Goal: Task Accomplishment & Management: Complete application form

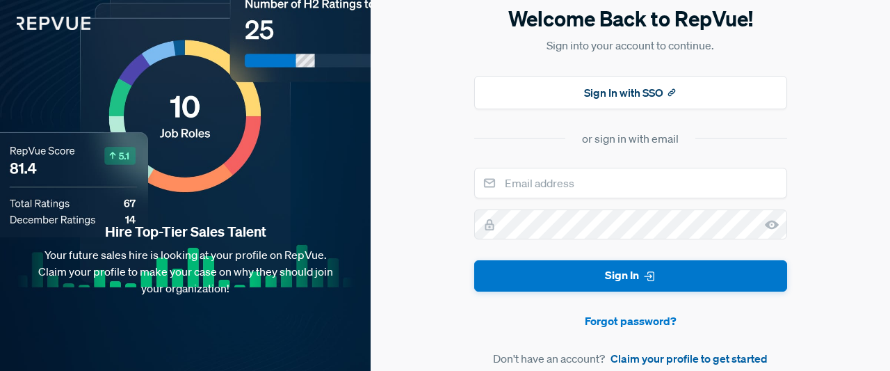
click at [694, 355] on link "Claim your profile to get started" at bounding box center [688, 358] width 157 height 17
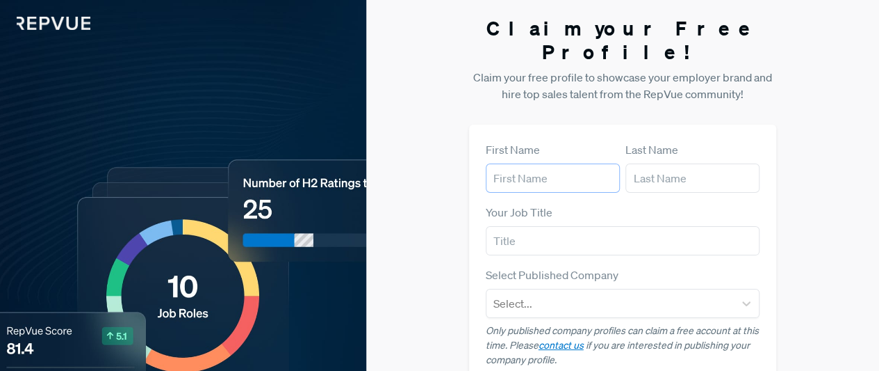
click at [572, 163] on input "text" at bounding box center [553, 177] width 134 height 29
type input "[PERSON_NAME]"
click at [655, 163] on input "text" at bounding box center [693, 177] width 134 height 29
type input "bentley"
click at [635, 226] on input "text" at bounding box center [623, 240] width 275 height 29
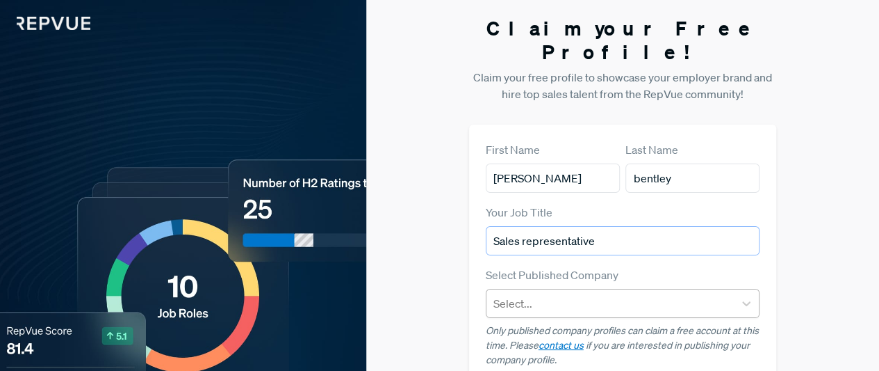
type input "Sales representative"
click at [626, 293] on div at bounding box center [611, 302] width 234 height 19
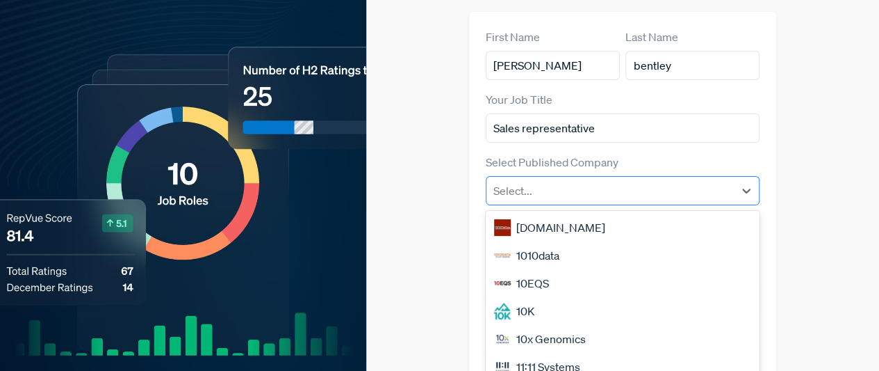
scroll to position [142, 0]
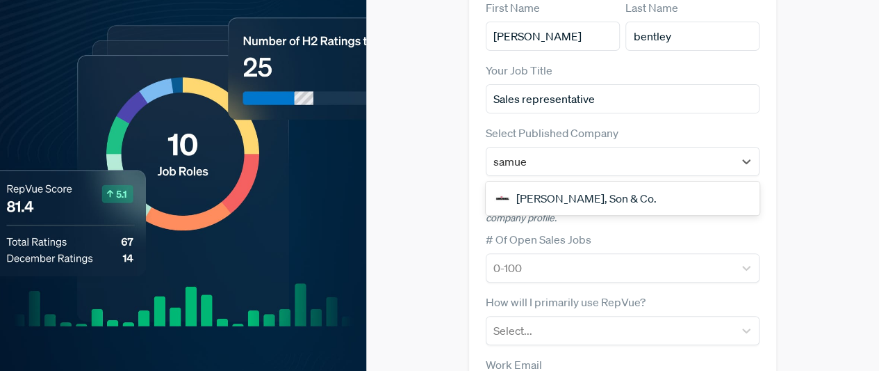
type input "[PERSON_NAME]"
click at [612, 186] on div "[PERSON_NAME], Son & Co." at bounding box center [623, 198] width 275 height 28
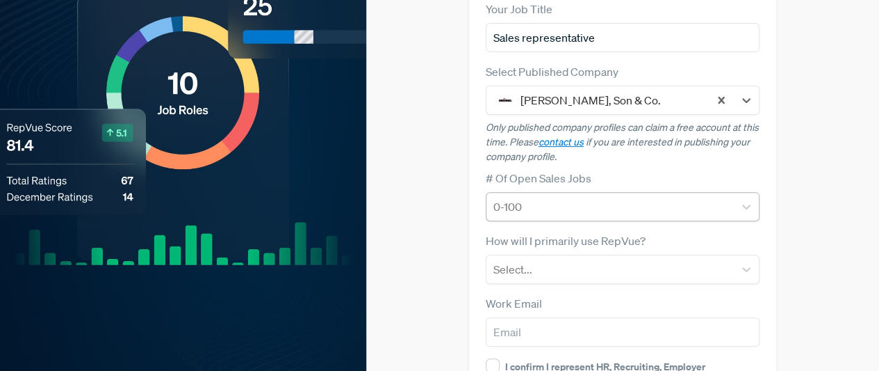
scroll to position [203, 0]
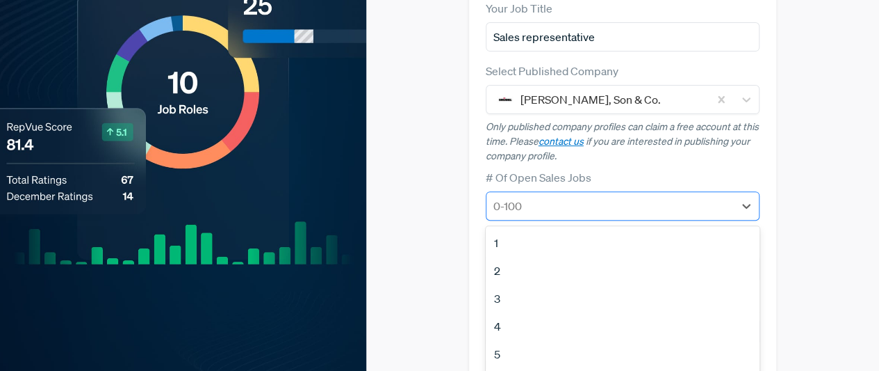
click at [677, 196] on div at bounding box center [611, 205] width 234 height 19
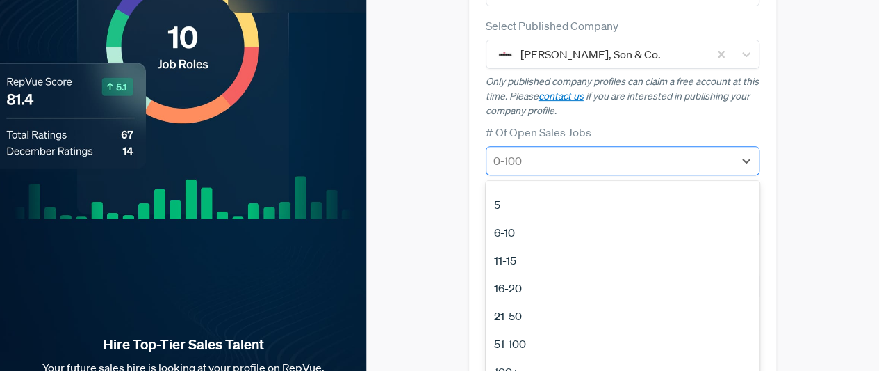
scroll to position [0, 0]
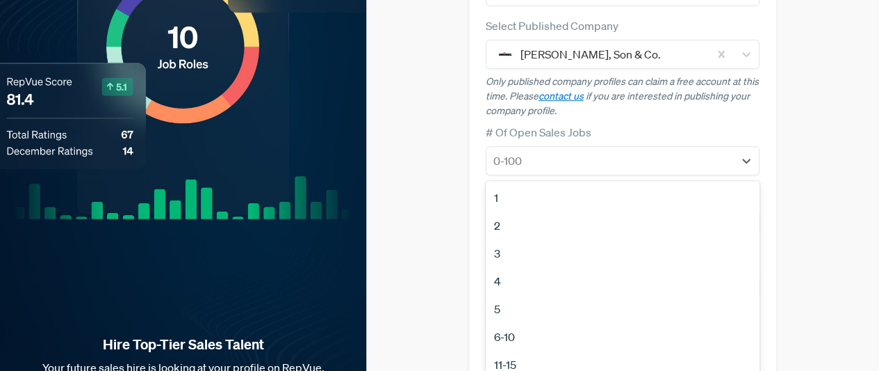
click at [679, 184] on div "1" at bounding box center [623, 198] width 275 height 28
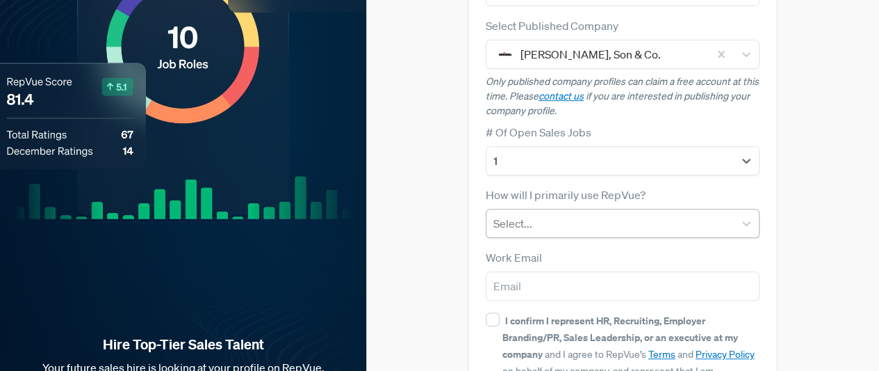
click at [681, 213] on div at bounding box center [611, 222] width 234 height 19
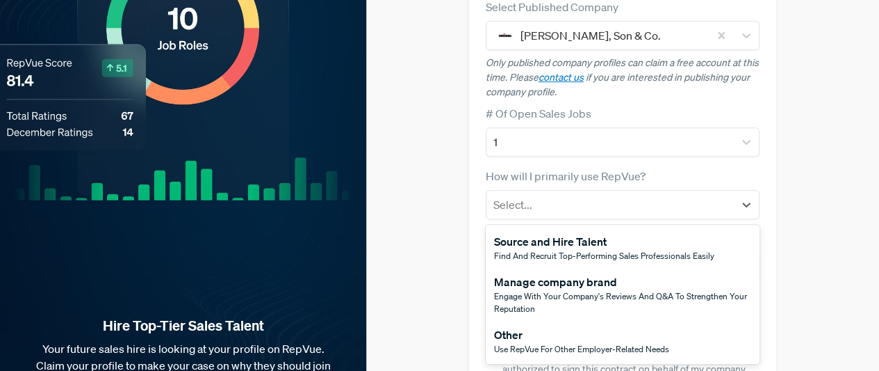
scroll to position [270, 0]
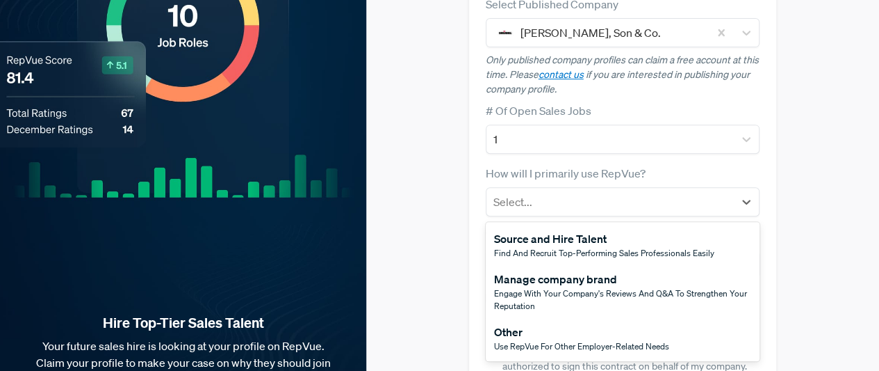
click at [659, 340] on span "Use RepVue for other employer-related needs" at bounding box center [581, 346] width 175 height 12
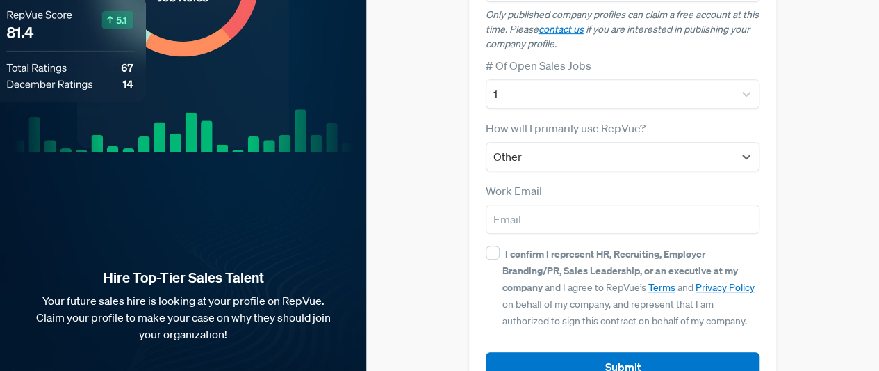
scroll to position [316, 0]
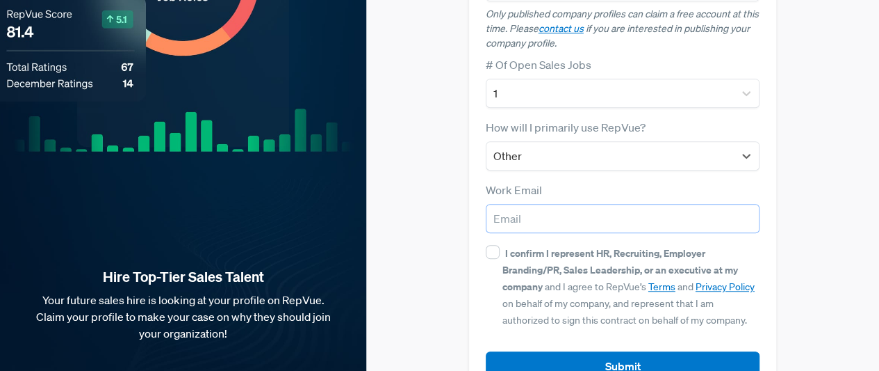
click at [650, 205] on input "email" at bounding box center [623, 218] width 275 height 29
type input "[EMAIL_ADDRESS][DOMAIN_NAME]"
click at [503, 244] on div "I confirm I represent HR, Recruiting, Employer Branding/PR, Sales Leadership, o…" at bounding box center [632, 285] width 258 height 83
click at [500, 245] on input "I confirm I represent HR, Recruiting, Employer Branding/PR, Sales Leadership, o…" at bounding box center [493, 252] width 14 height 14
checkbox input "true"
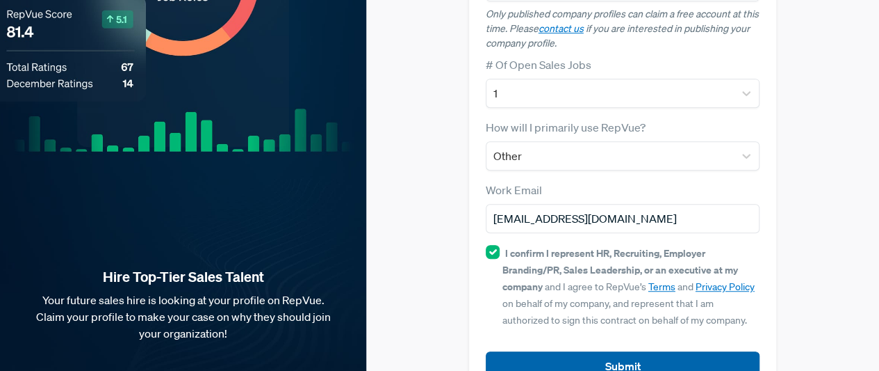
click at [623, 351] on button "Submit" at bounding box center [623, 366] width 275 height 30
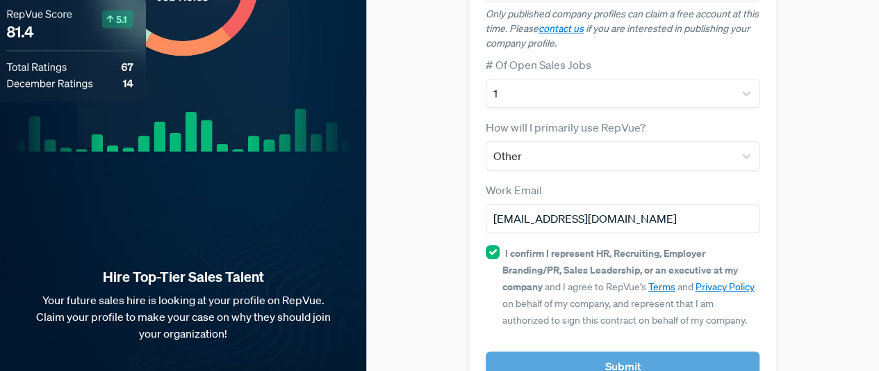
scroll to position [333, 0]
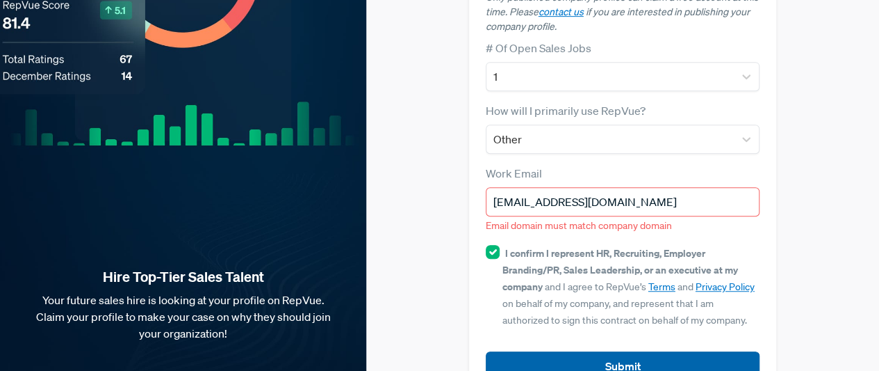
click at [623, 341] on article "Submit" at bounding box center [623, 355] width 275 height 52
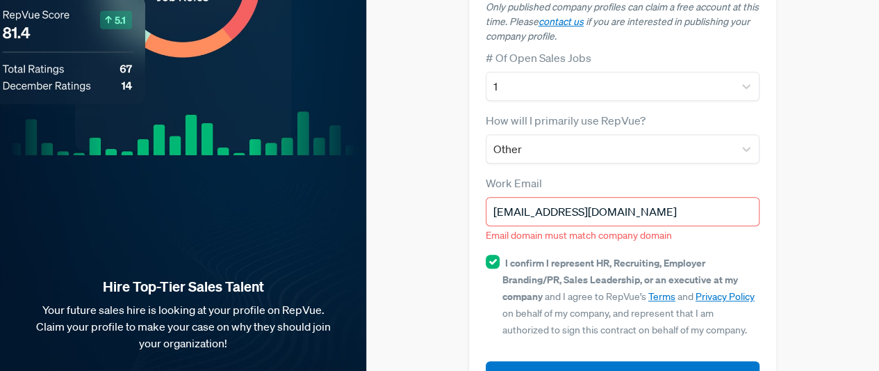
scroll to position [337, 0]
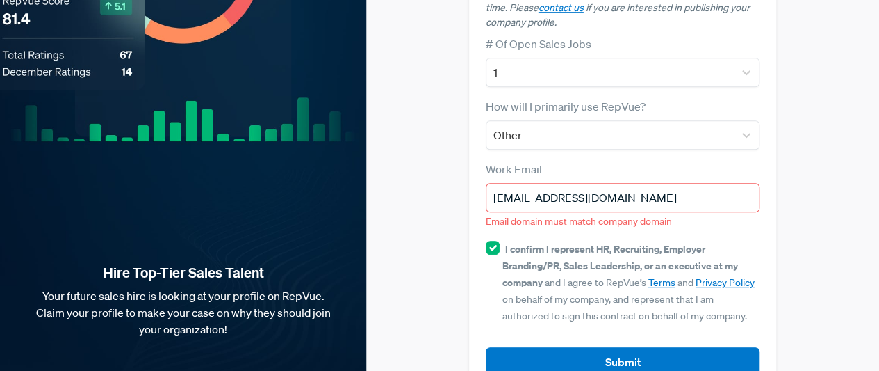
click at [665, 183] on input "[EMAIL_ADDRESS][DOMAIN_NAME]" at bounding box center [623, 197] width 275 height 29
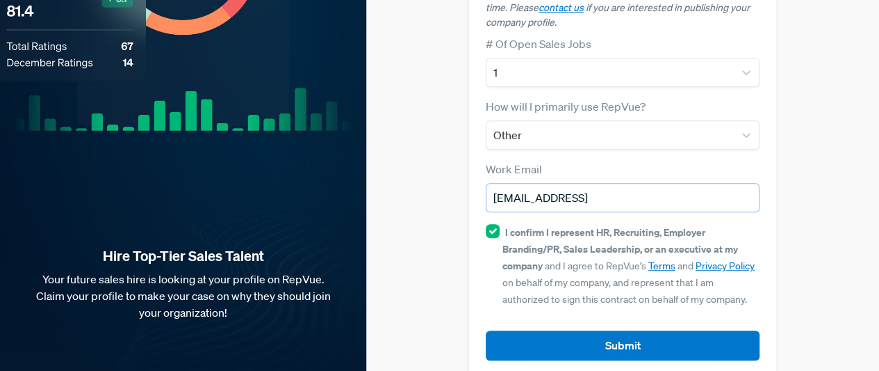
scroll to position [320, 0]
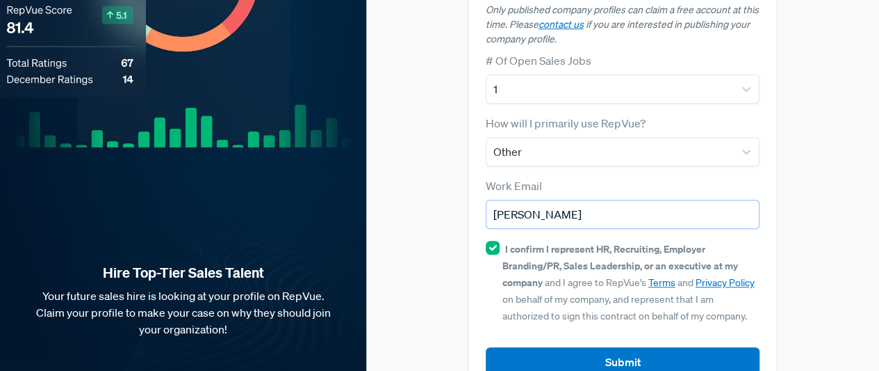
type input "T"
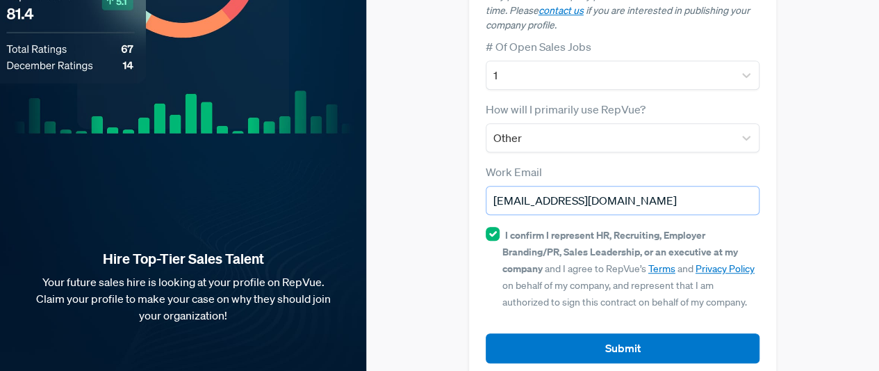
type input "[EMAIL_ADDRESS][DOMAIN_NAME]"
click at [494, 227] on input "I confirm I represent HR, Recruiting, Employer Branding/PR, Sales Leadership, o…" at bounding box center [493, 234] width 14 height 14
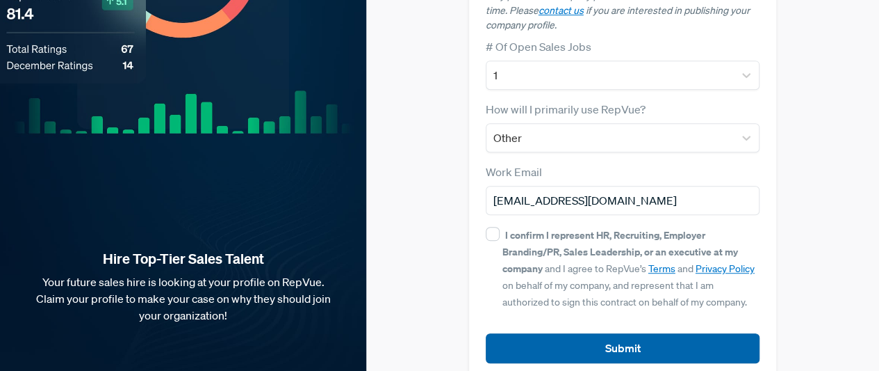
click at [578, 333] on button "Submit" at bounding box center [623, 348] width 275 height 30
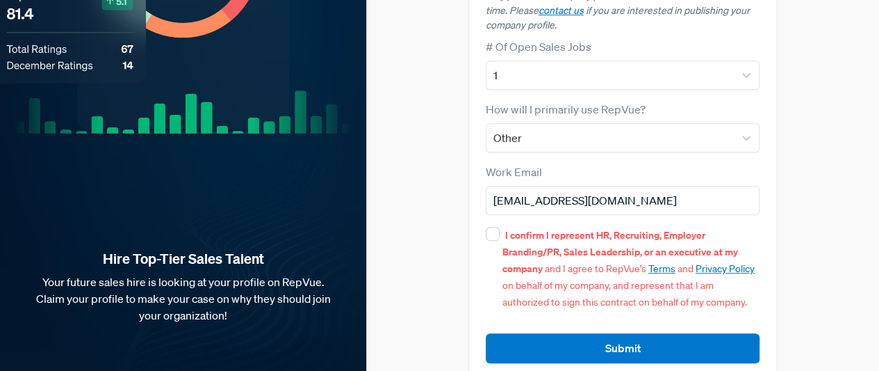
click at [510, 226] on div "I confirm I represent HR, Recruiting, Employer Branding/PR, Sales Leadership, o…" at bounding box center [632, 267] width 258 height 83
click at [500, 227] on input "I confirm I represent HR, Recruiting, Employer Branding/PR, Sales Leadership, o…" at bounding box center [493, 234] width 14 height 14
checkbox input "true"
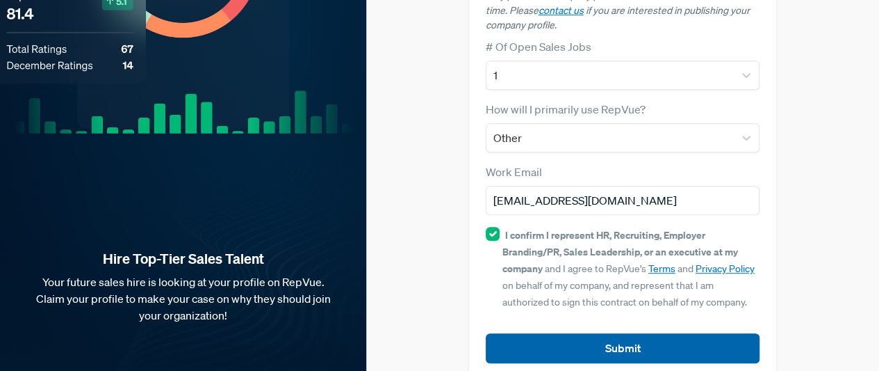
click at [611, 333] on button "Submit" at bounding box center [623, 348] width 275 height 30
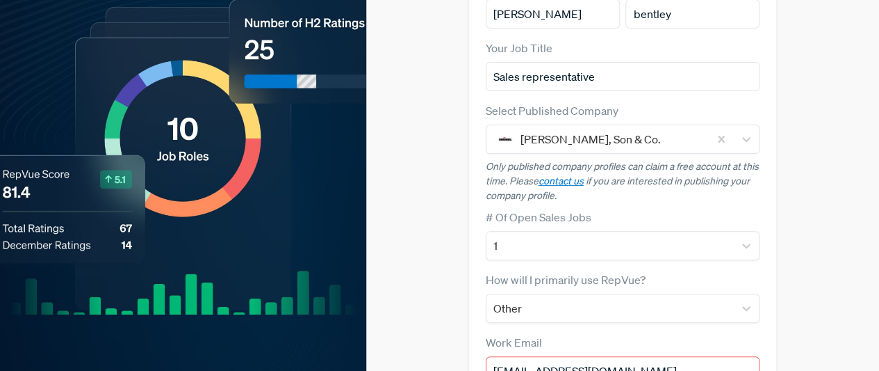
scroll to position [140, 0]
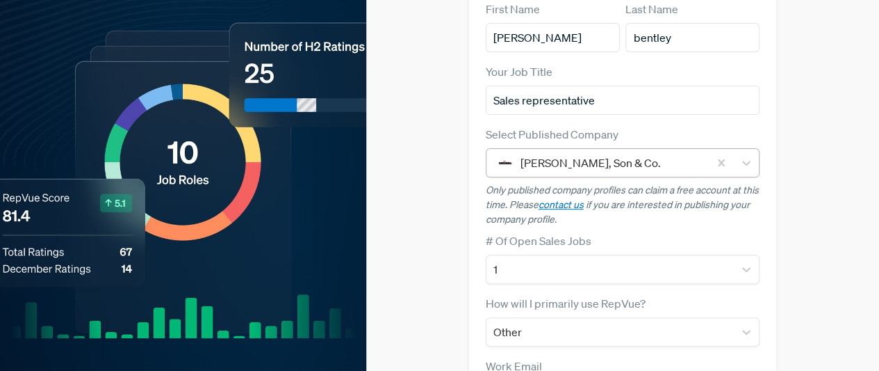
click at [671, 153] on div at bounding box center [612, 162] width 182 height 19
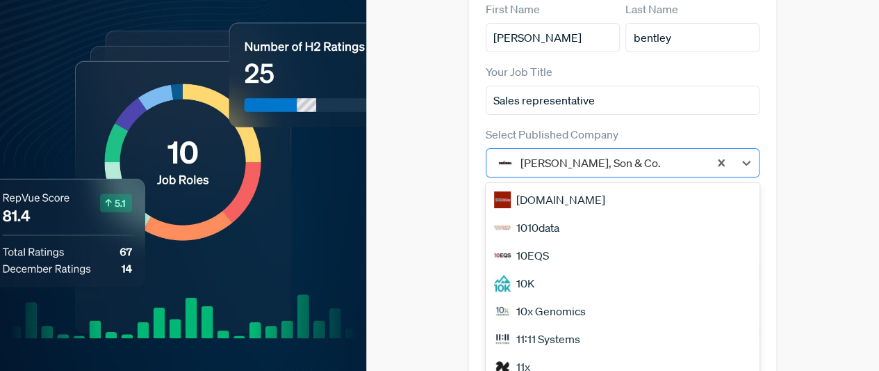
click at [671, 153] on div at bounding box center [612, 162] width 182 height 19
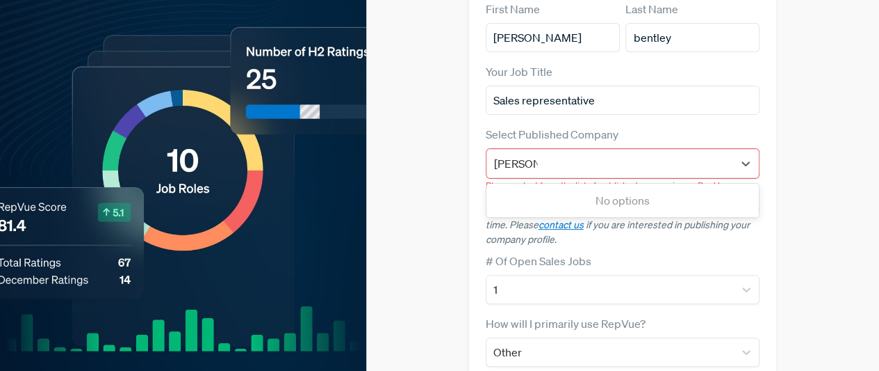
type input "[PERSON_NAME]"
click at [653, 186] on div "[PERSON_NAME], Son & Co." at bounding box center [623, 200] width 273 height 28
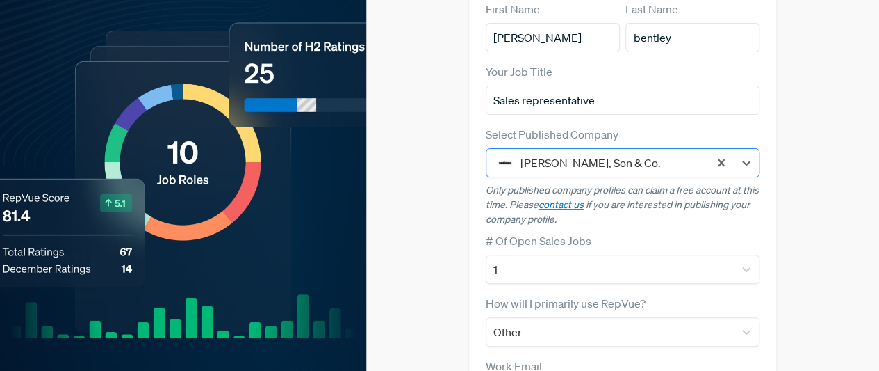
click at [503, 154] on img at bounding box center [505, 162] width 17 height 17
click at [501, 154] on img at bounding box center [505, 162] width 17 height 17
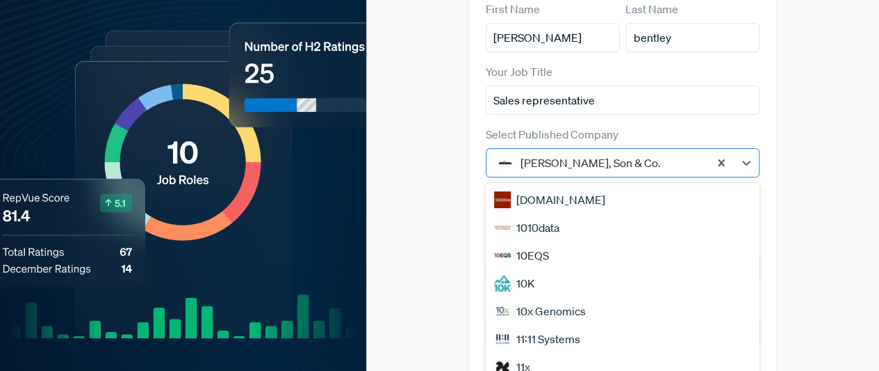
click at [501, 154] on img at bounding box center [505, 162] width 17 height 17
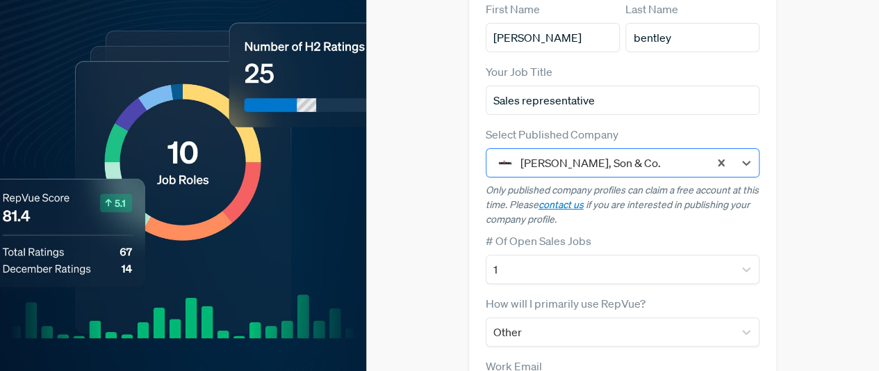
click at [501, 154] on img at bounding box center [505, 162] width 17 height 17
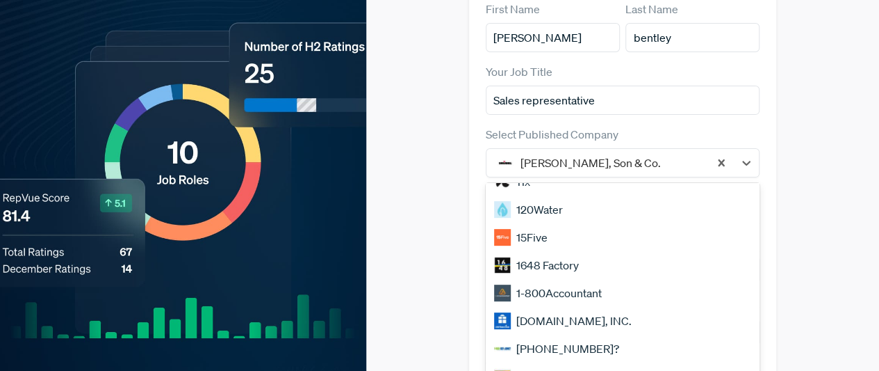
scroll to position [0, 0]
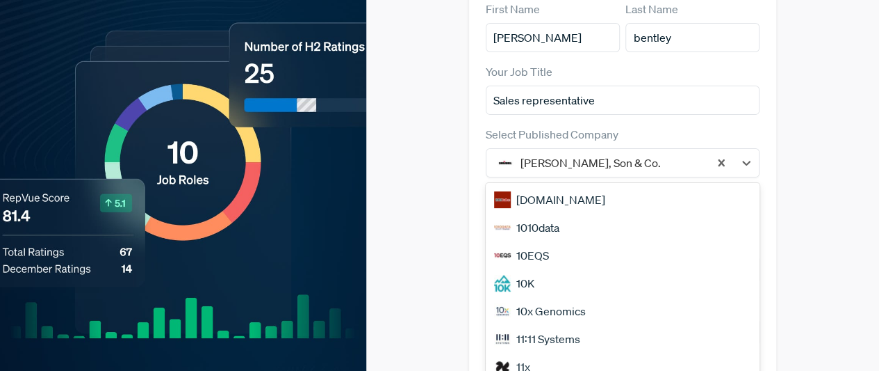
click at [819, 185] on div "Claim your Free Profile! Claim your free profile to showcase your employer bran…" at bounding box center [622, 233] width 513 height 747
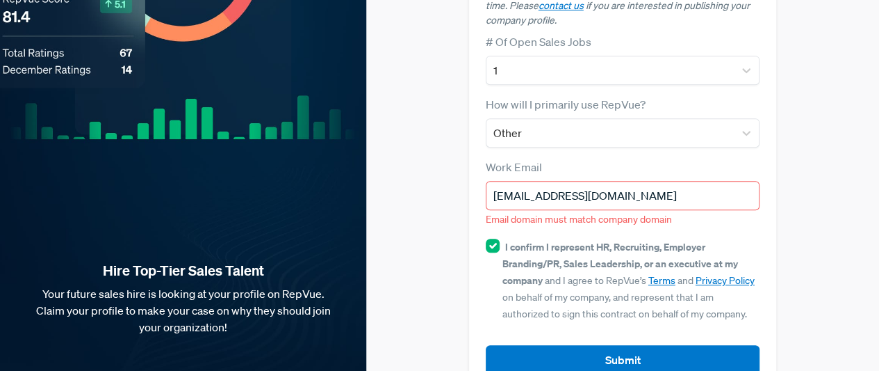
scroll to position [323, 0]
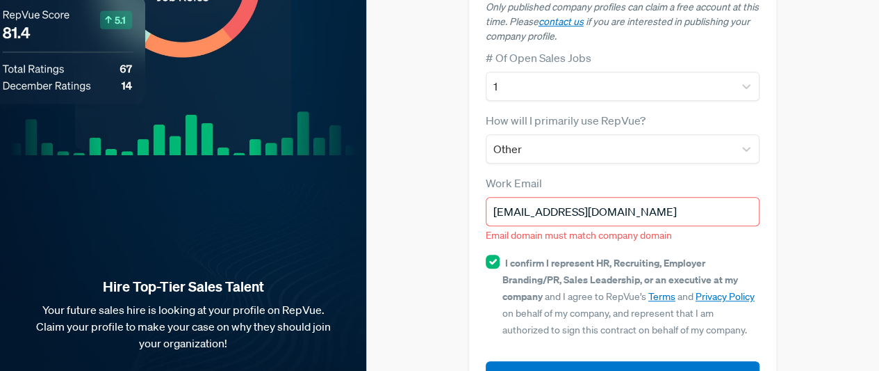
click at [737, 197] on input "[EMAIL_ADDRESS][DOMAIN_NAME]" at bounding box center [623, 211] width 275 height 29
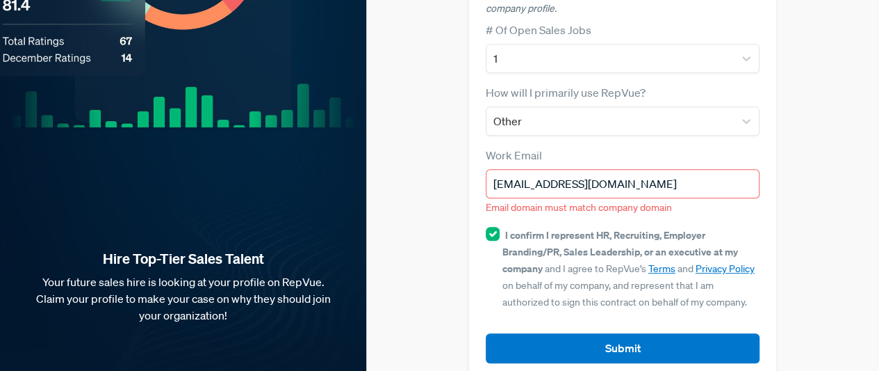
scroll to position [0, 0]
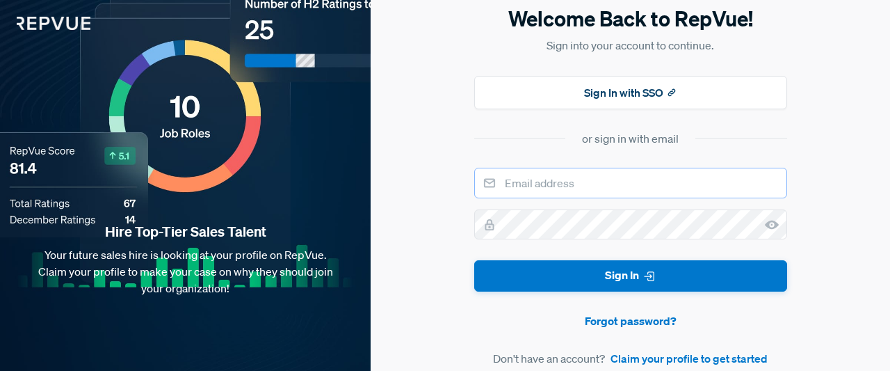
click at [587, 189] on input "email" at bounding box center [630, 183] width 313 height 31
click at [776, 229] on icon at bounding box center [772, 225] width 14 height 14
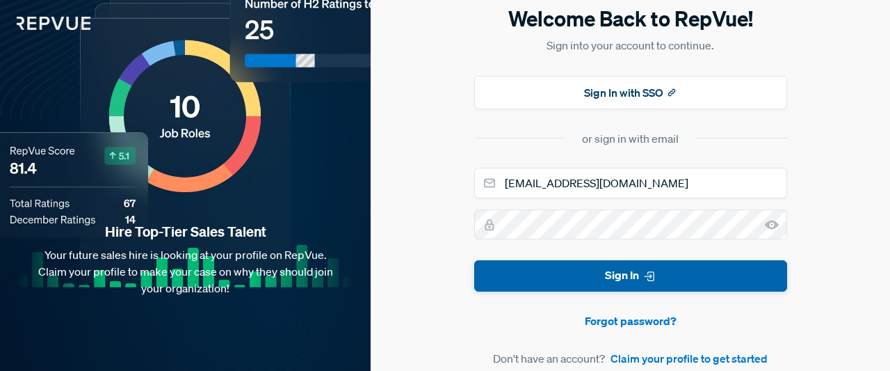
click at [749, 276] on button "Sign In" at bounding box center [630, 275] width 313 height 31
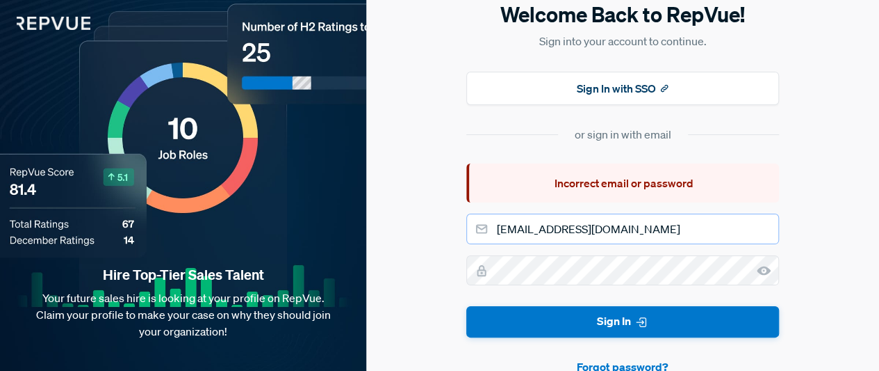
click at [499, 238] on input "[EMAIL_ADDRESS][DOMAIN_NAME]" at bounding box center [622, 228] width 313 height 31
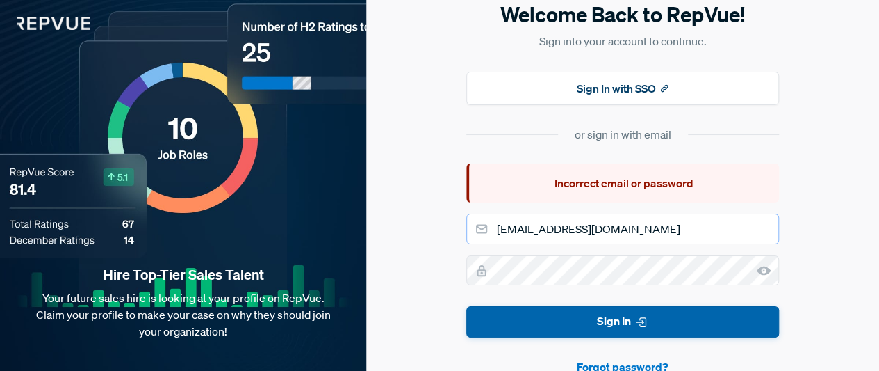
type input "[EMAIL_ADDRESS][DOMAIN_NAME]"
click at [565, 316] on button "Sign In" at bounding box center [622, 321] width 313 height 31
